Goal: Obtain resource: Download file/media

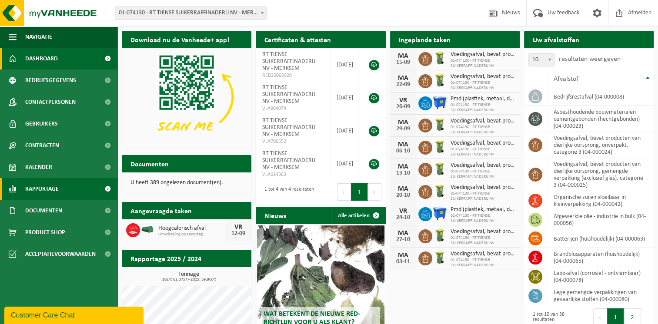
click at [47, 187] on span "Rapportage" at bounding box center [41, 189] width 33 height 22
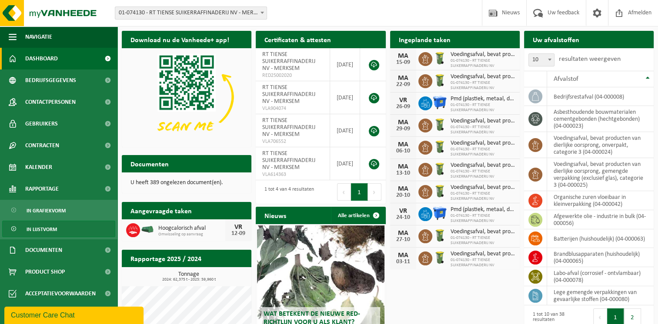
click at [52, 230] on span "In lijstvorm" at bounding box center [42, 229] width 30 height 17
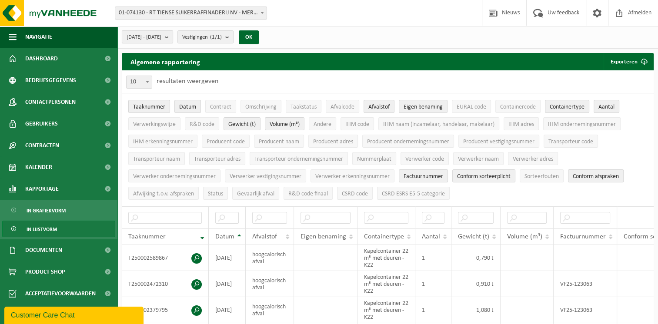
click at [173, 40] on b "submit" at bounding box center [169, 37] width 8 height 12
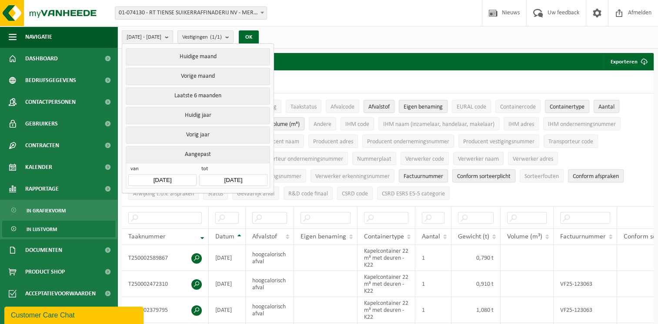
click at [166, 180] on input "[DATE]" at bounding box center [162, 180] width 68 height 12
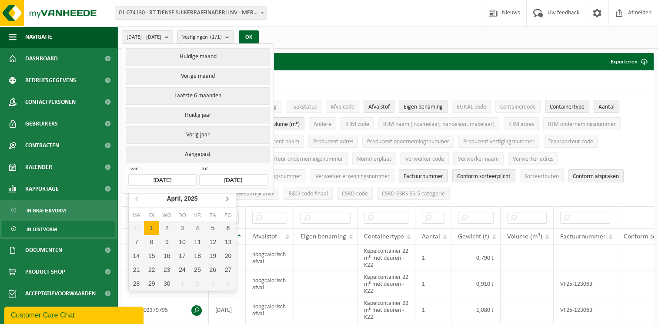
click at [229, 198] on icon at bounding box center [227, 199] width 14 height 14
click at [149, 227] on div "1" at bounding box center [151, 228] width 15 height 14
type input "[DATE]"
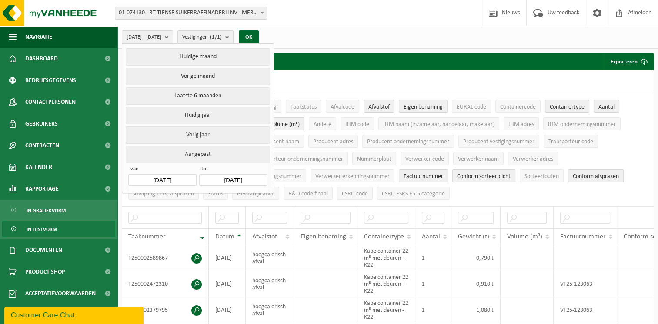
click at [252, 179] on input "[DATE]" at bounding box center [233, 180] width 68 height 12
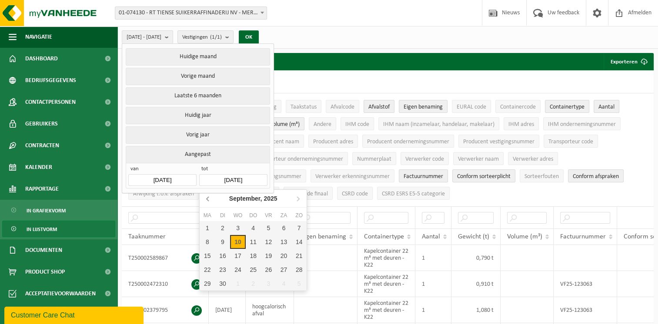
click at [207, 200] on icon at bounding box center [208, 199] width 2 height 4
click at [207, 201] on icon at bounding box center [208, 199] width 14 height 14
click at [259, 285] on div "31" at bounding box center [253, 284] width 15 height 14
type input "[DATE]"
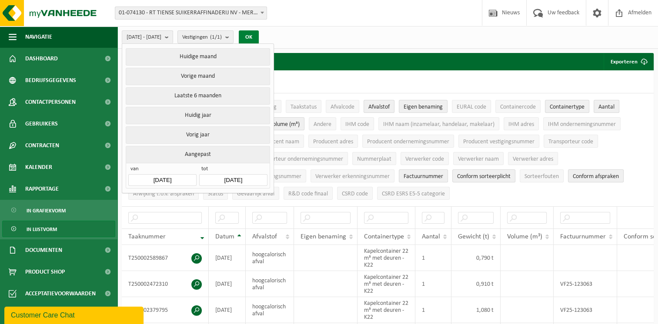
click at [259, 37] on button "OK" at bounding box center [249, 37] width 20 height 14
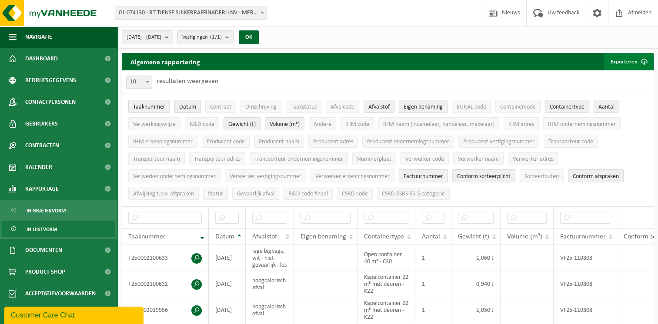
click at [625, 61] on button "Exporteren" at bounding box center [628, 61] width 49 height 17
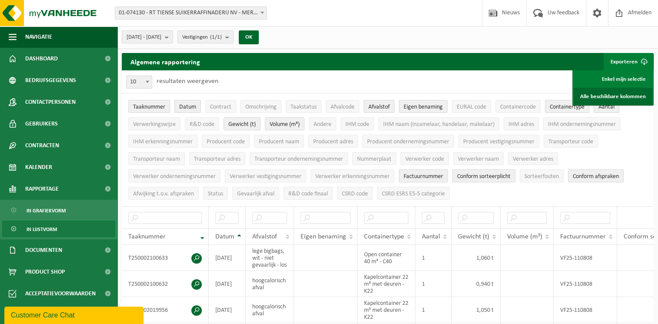
click at [611, 96] on link "Alle beschikbare kolommen" at bounding box center [613, 96] width 79 height 17
